Goal: Task Accomplishment & Management: Manage account settings

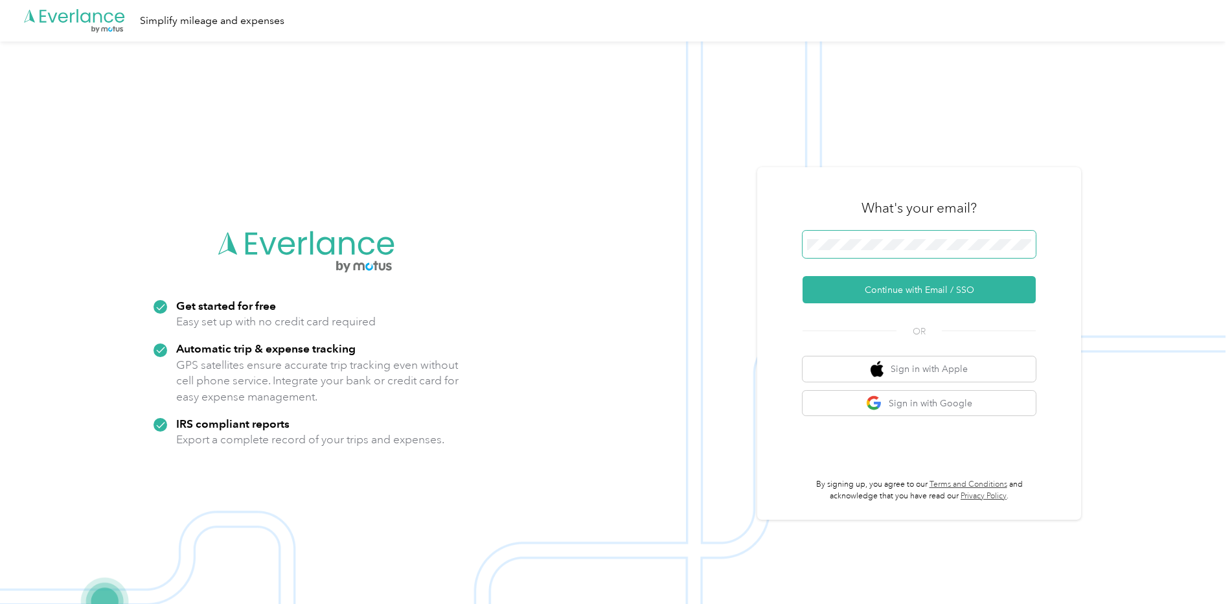
click at [900, 251] on span at bounding box center [918, 244] width 233 height 27
click at [902, 289] on button "Continue with Email / SSO" at bounding box center [918, 289] width 233 height 27
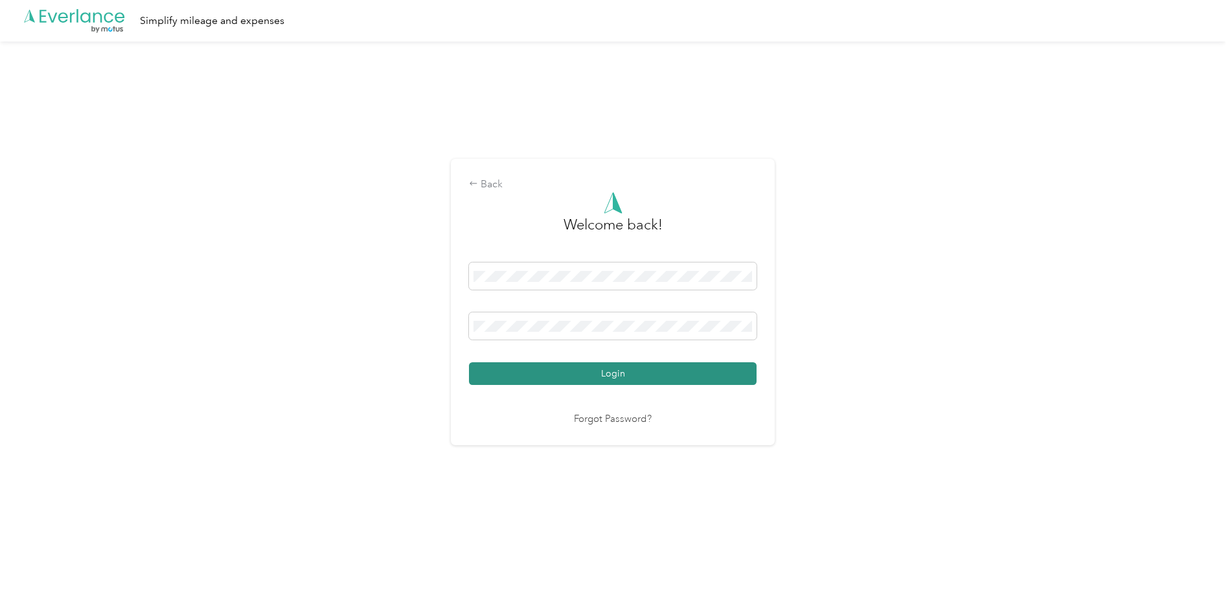
click at [639, 372] on button "Login" at bounding box center [613, 373] width 288 height 23
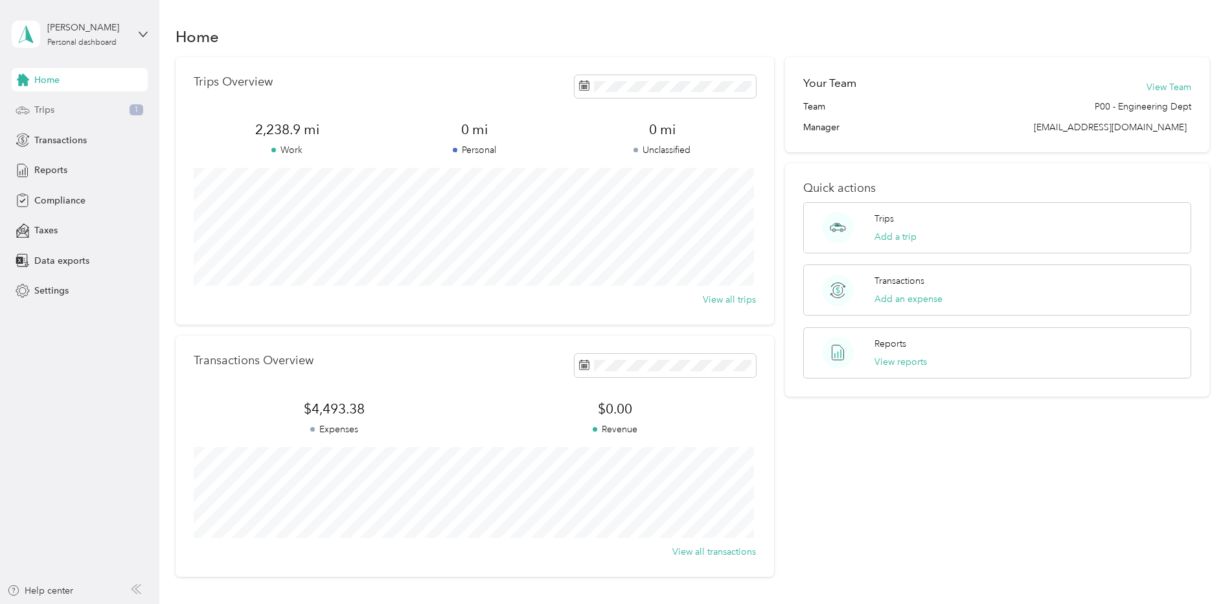
click at [86, 111] on div "Trips 1" at bounding box center [80, 109] width 136 height 23
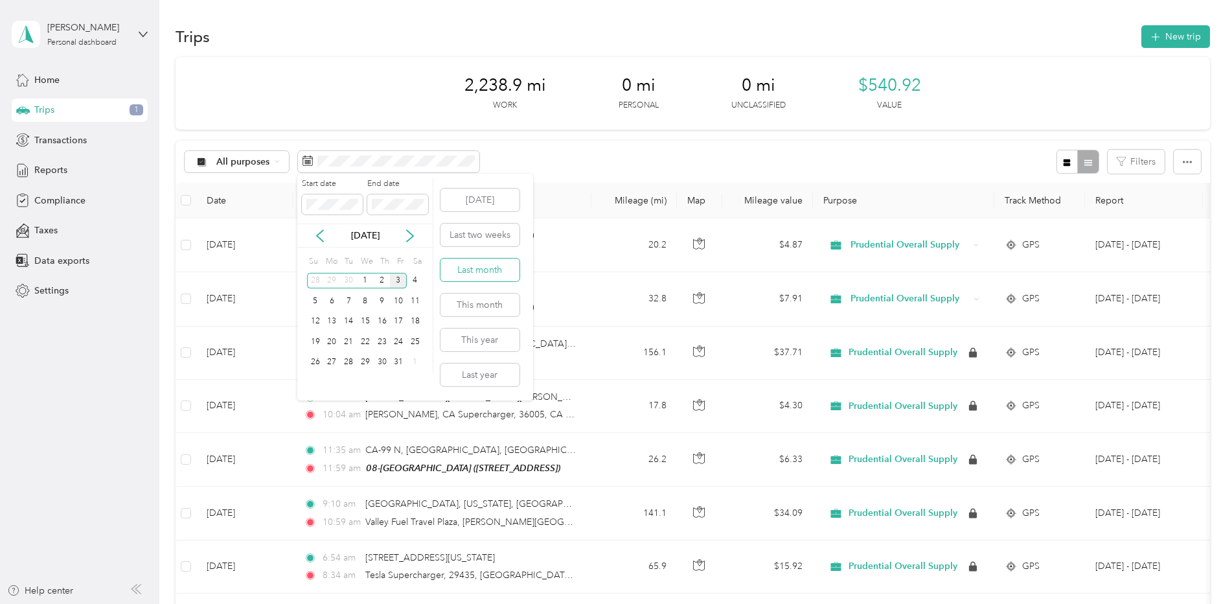
click at [491, 269] on button "Last month" at bounding box center [479, 269] width 79 height 23
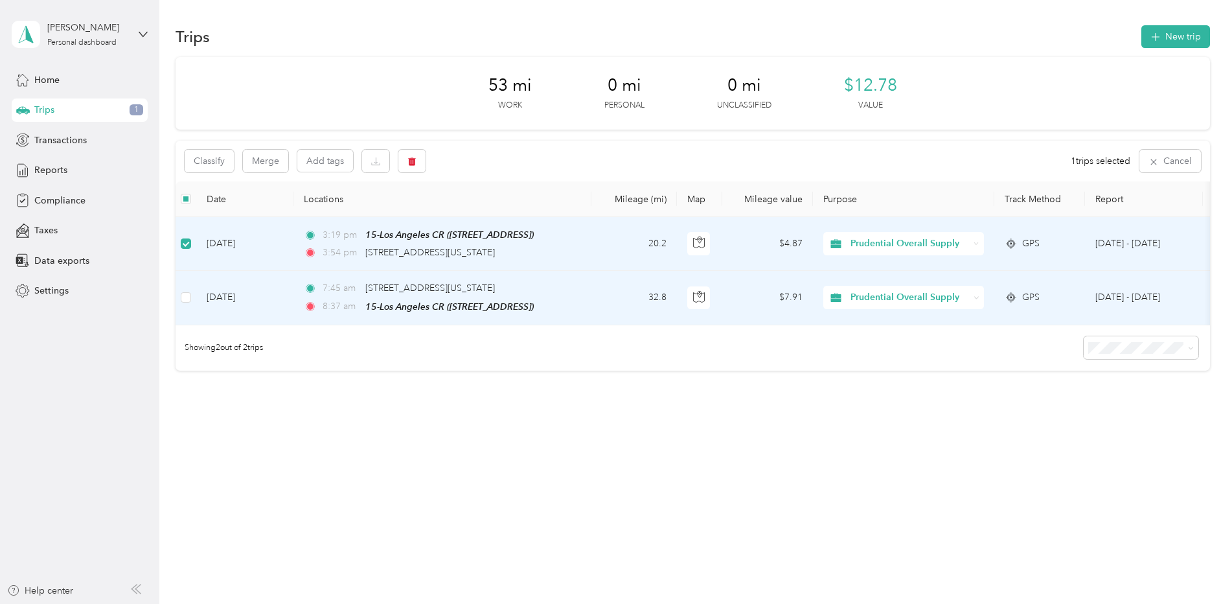
click at [183, 304] on td at bounding box center [186, 298] width 21 height 54
click at [214, 158] on button "Classify" at bounding box center [209, 161] width 49 height 23
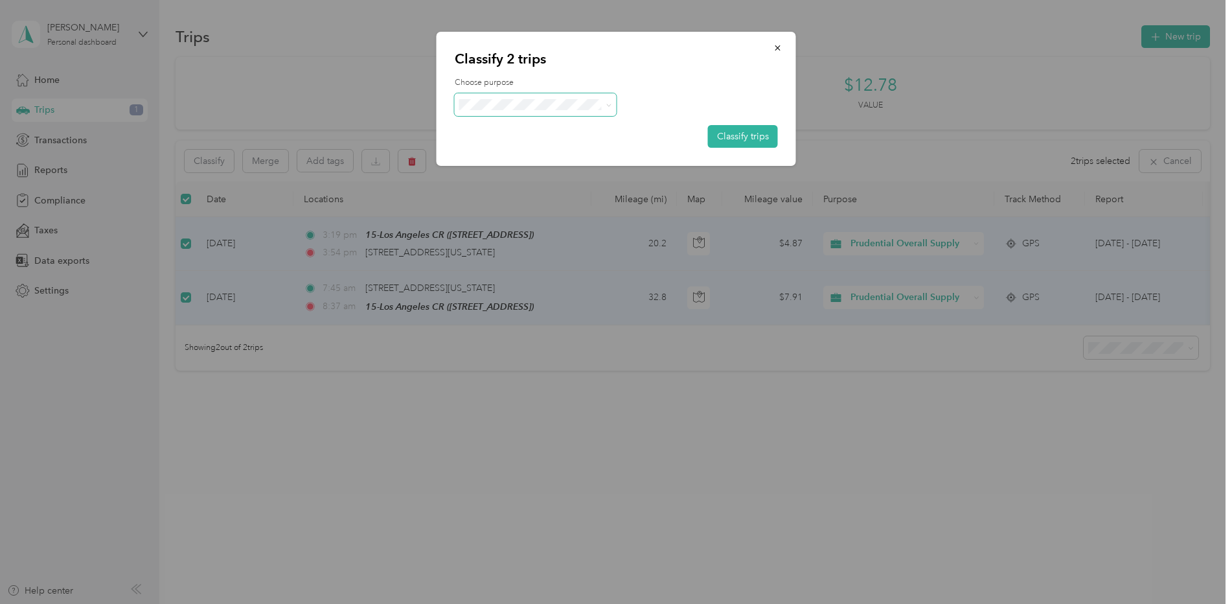
click at [610, 106] on icon at bounding box center [609, 105] width 6 height 6
click at [589, 128] on span "Prudential Overall Supply" at bounding box center [546, 129] width 120 height 14
click at [735, 138] on button "Classify trips" at bounding box center [743, 136] width 70 height 23
